Goal: Entertainment & Leisure: Consume media (video, audio)

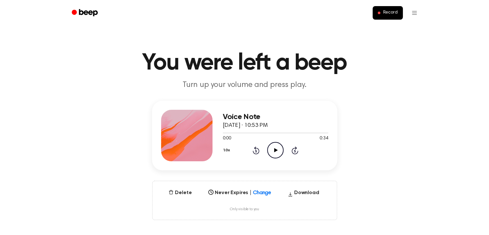
drag, startPoint x: 454, startPoint y: 82, endPoint x: 452, endPoint y: 86, distance: 5.5
click at [454, 82] on header "You were left a beep Turn up your volume and press play." at bounding box center [245, 70] width 474 height 39
click at [277, 152] on icon "Play Audio" at bounding box center [275, 150] width 16 height 16
click at [274, 148] on icon "Play Audio" at bounding box center [275, 150] width 16 height 16
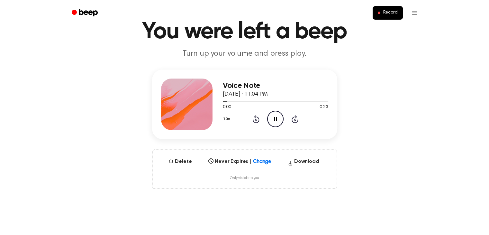
click at [261, 164] on div "Select..." at bounding box center [240, 159] width 68 height 9
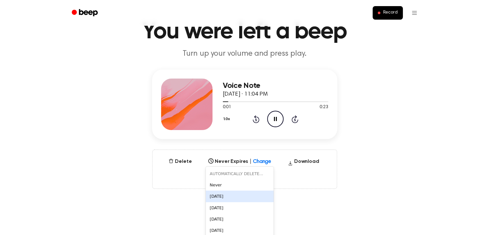
scroll to position [36, 0]
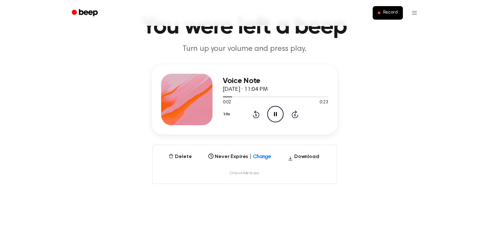
click at [354, 182] on div "Voice Note October 11, 2025 · 11:04 PM 0:02 0:23 Your browser does not support …" at bounding box center [245, 124] width 474 height 119
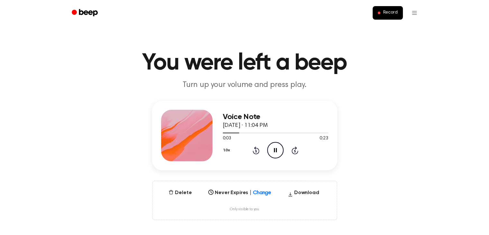
scroll to position [0, 0]
